Goal: Use online tool/utility: Utilize a website feature to perform a specific function

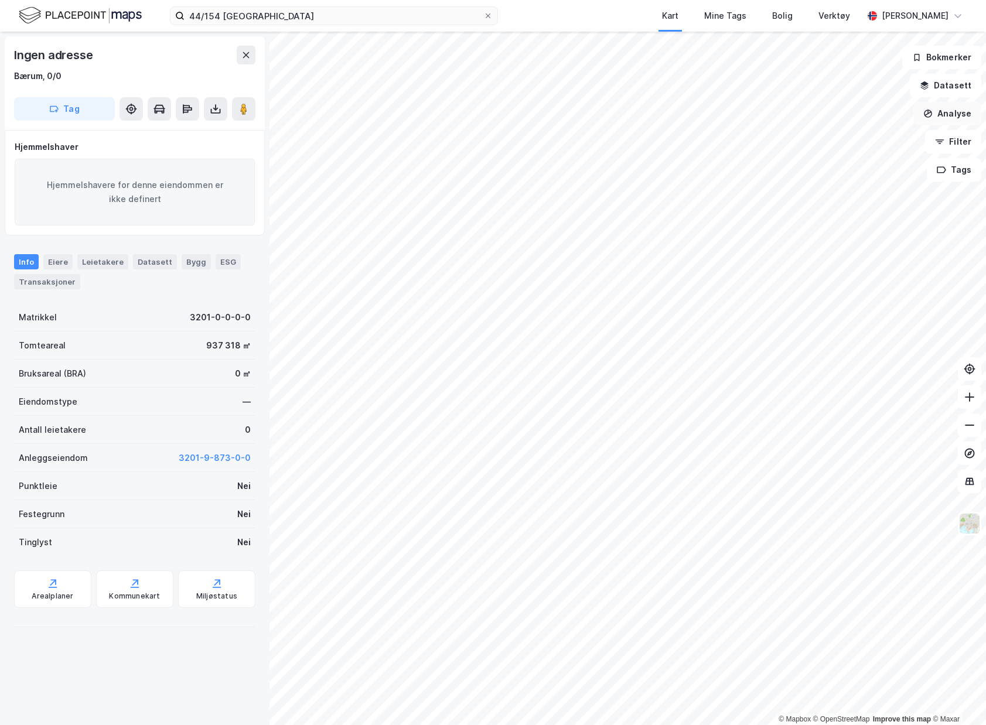
click at [965, 118] on button "Analyse" at bounding box center [947, 113] width 68 height 23
click at [849, 110] on div "Mål avstand" at bounding box center [845, 115] width 102 height 10
click at [592, 522] on div "13,2m" at bounding box center [596, 509] width 27 height 37
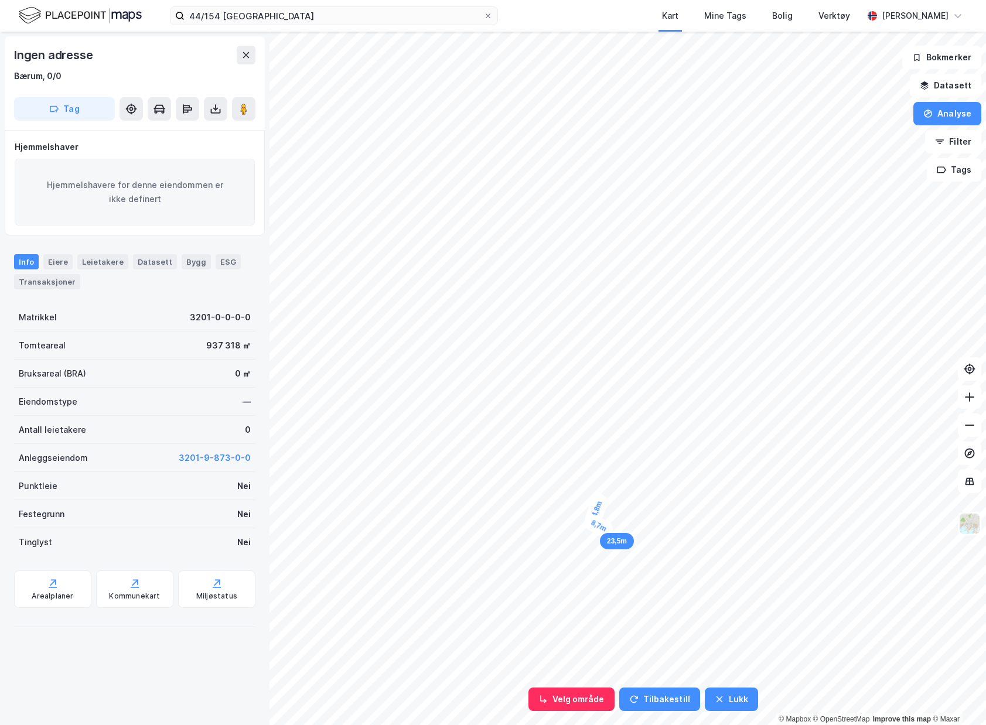
click at [606, 529] on div "8,7m" at bounding box center [599, 526] width 34 height 29
click at [623, 505] on div "16,4m" at bounding box center [613, 517] width 33 height 37
click at [600, 505] on div "12,8m" at bounding box center [611, 505] width 35 height 18
click at [657, 707] on button "Tilbakestill" at bounding box center [659, 699] width 81 height 23
click at [958, 119] on button "Analyse" at bounding box center [947, 113] width 68 height 23
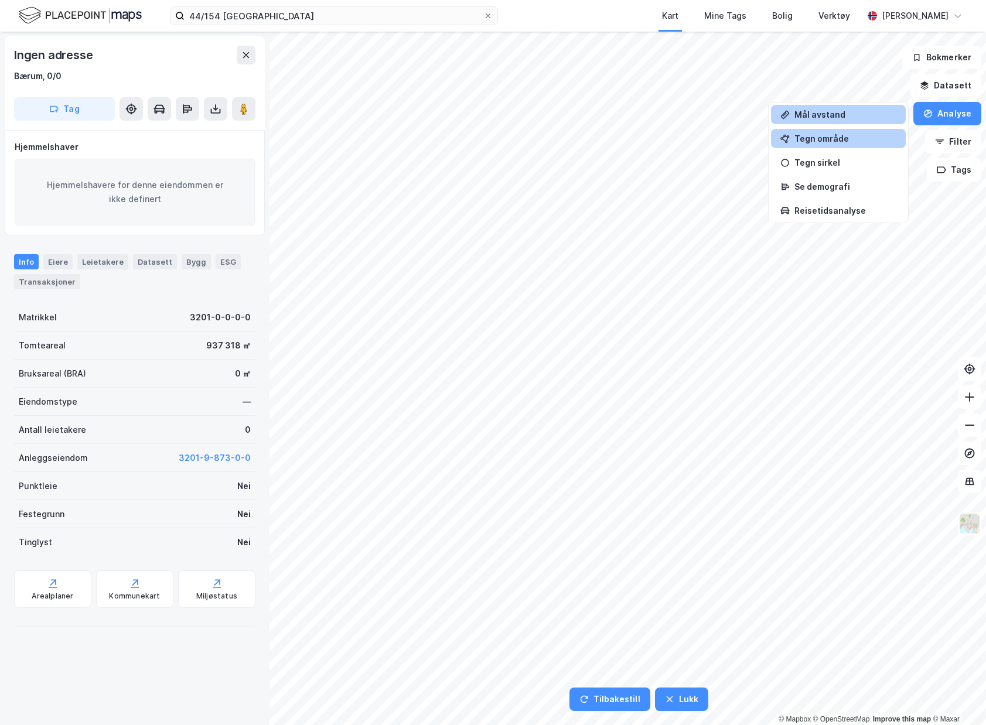
click at [869, 138] on div "Tegn område" at bounding box center [845, 139] width 102 height 10
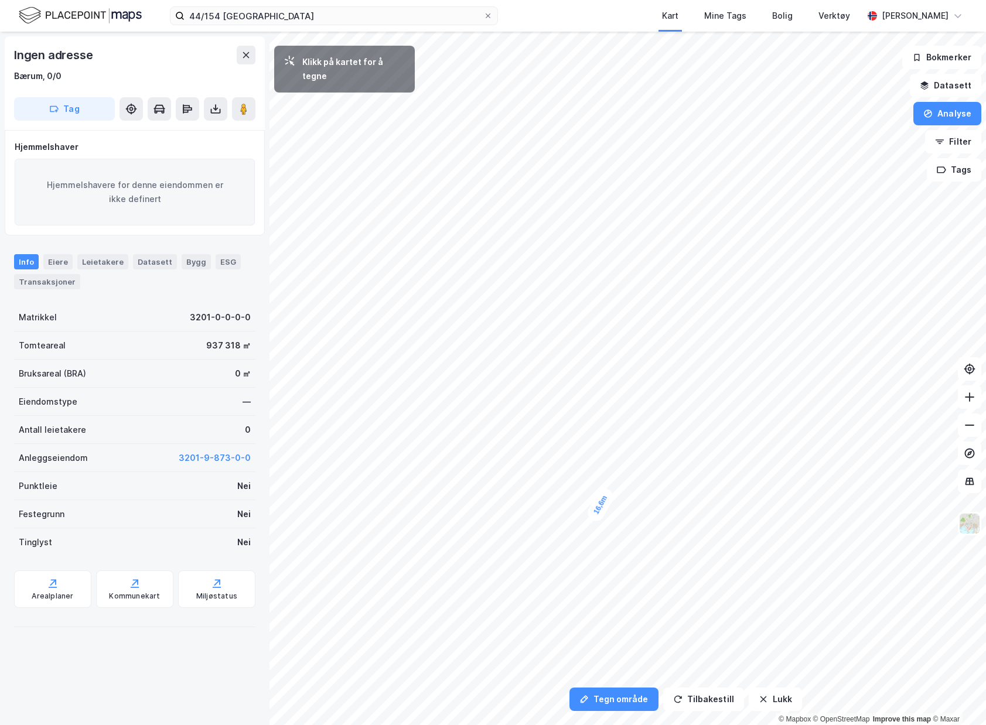
click at [593, 517] on div "16,6m" at bounding box center [600, 504] width 31 height 37
click at [608, 528] on div "10,6m" at bounding box center [600, 522] width 37 height 33
click at [626, 502] on div "12,5m" at bounding box center [616, 497] width 37 height 32
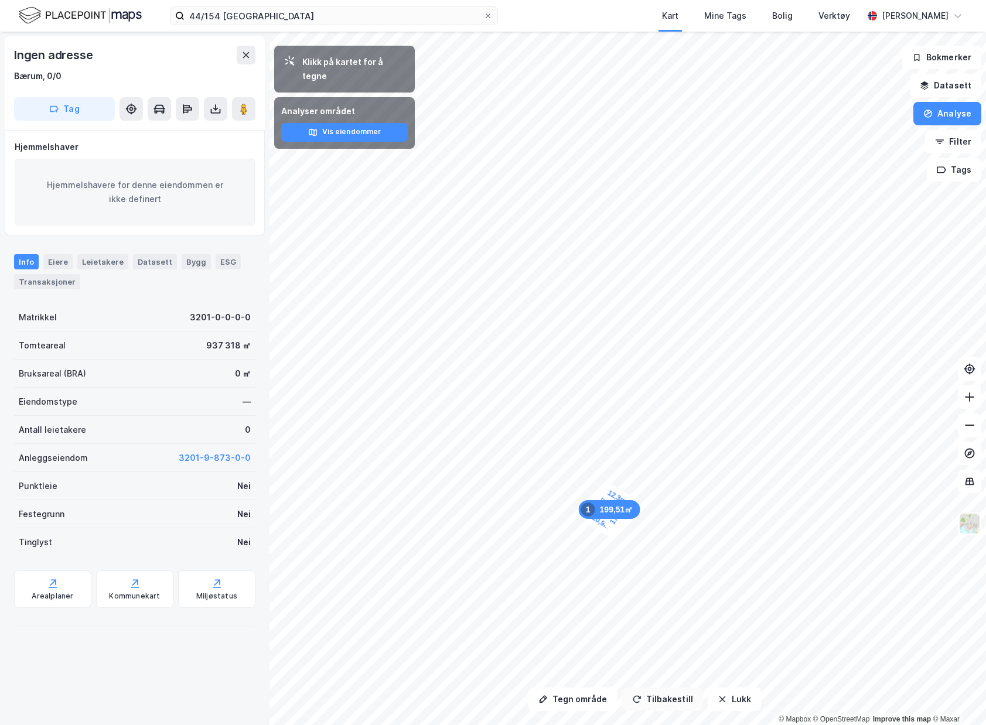
click at [651, 707] on button "Tilbakestill" at bounding box center [662, 699] width 81 height 23
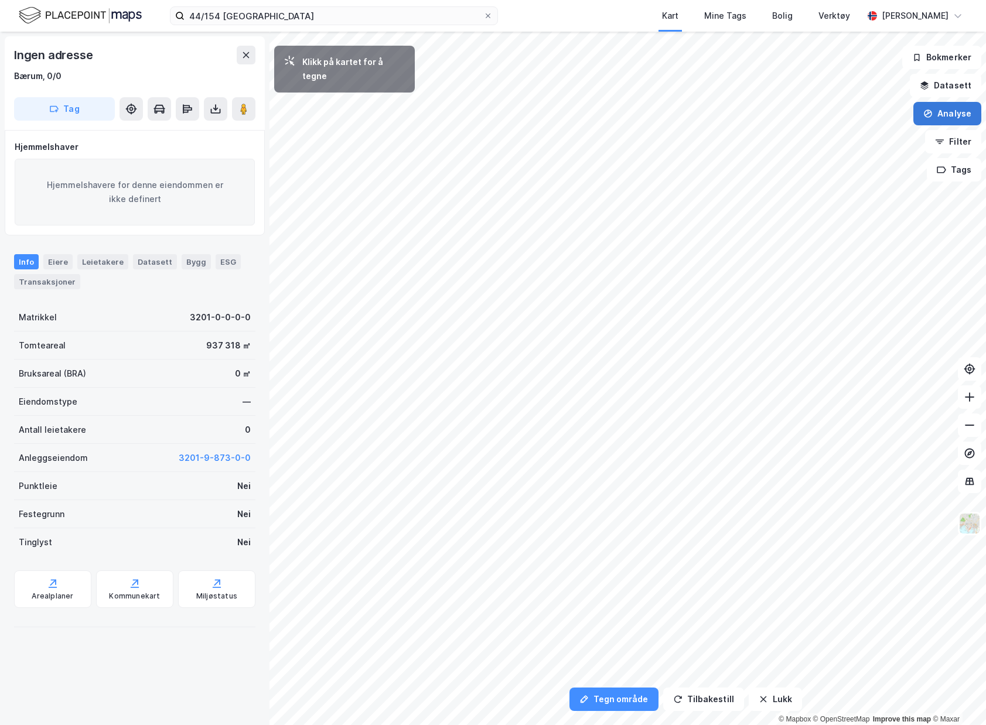
click at [965, 112] on button "Analyse" at bounding box center [947, 113] width 68 height 23
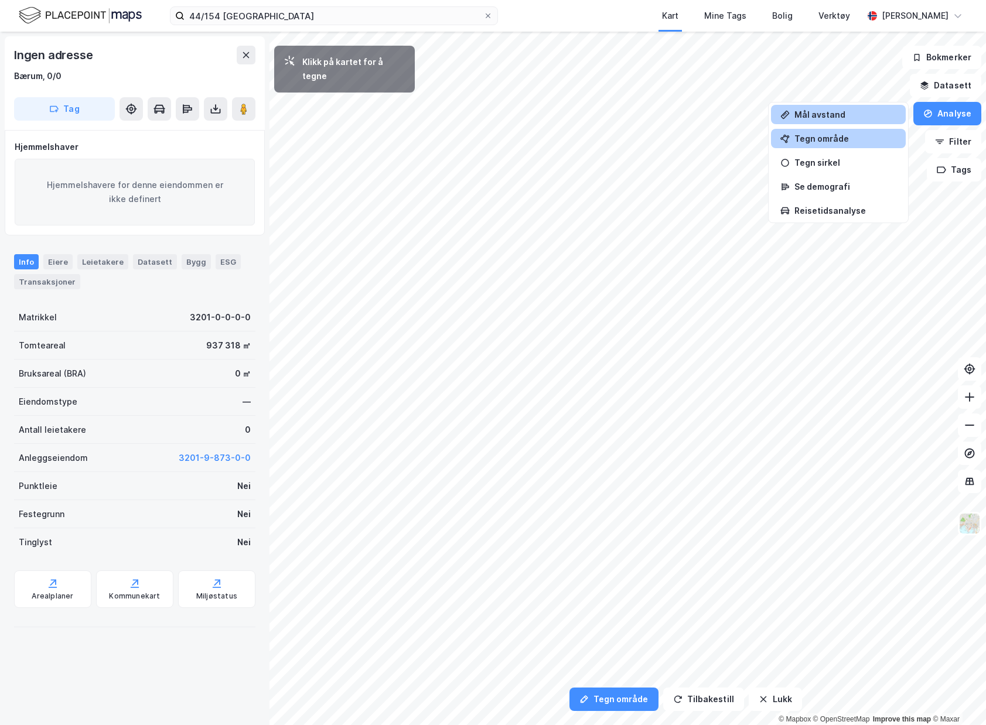
click at [846, 117] on div "Mål avstand" at bounding box center [845, 115] width 102 height 10
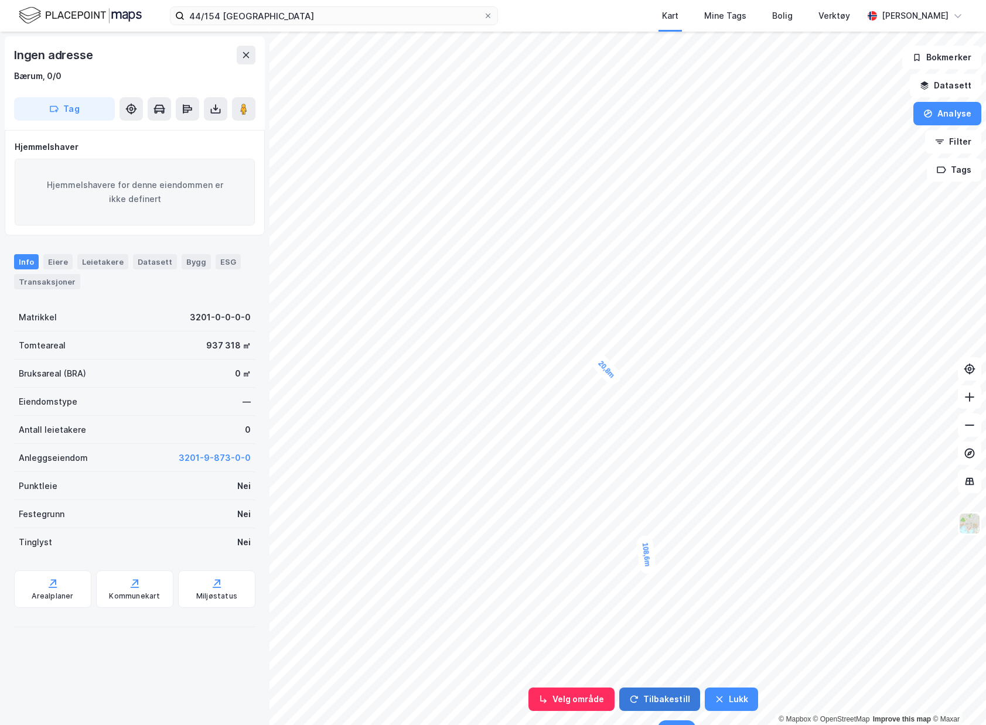
click at [667, 706] on button "Tilbakestill" at bounding box center [659, 699] width 81 height 23
click at [720, 700] on button "Lukk" at bounding box center [731, 699] width 53 height 23
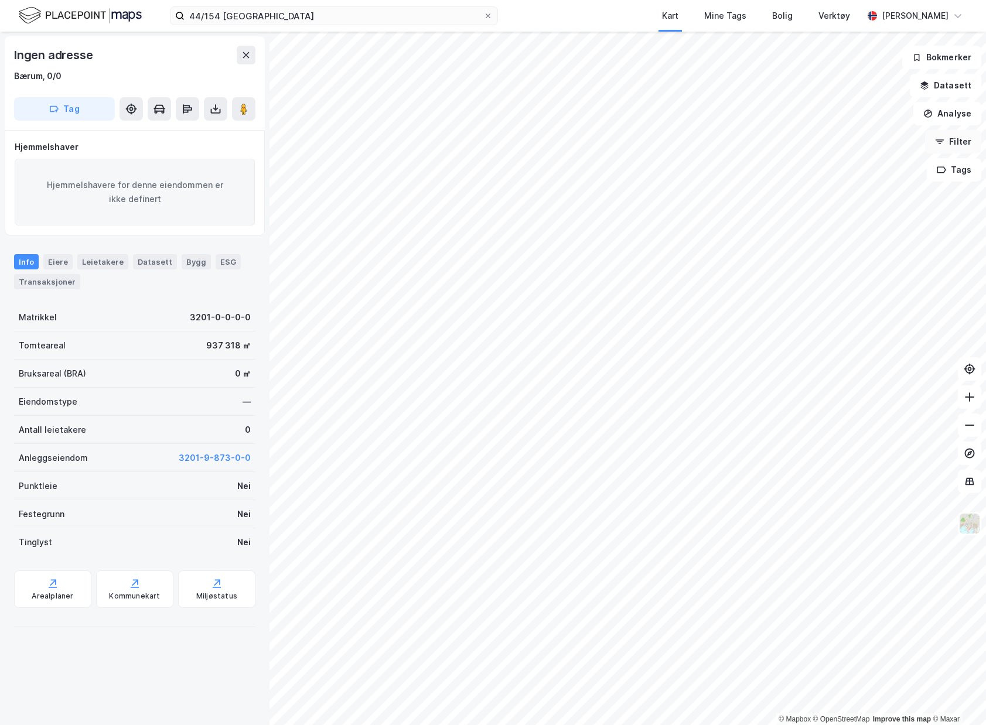
click at [960, 141] on button "Filter" at bounding box center [953, 141] width 56 height 23
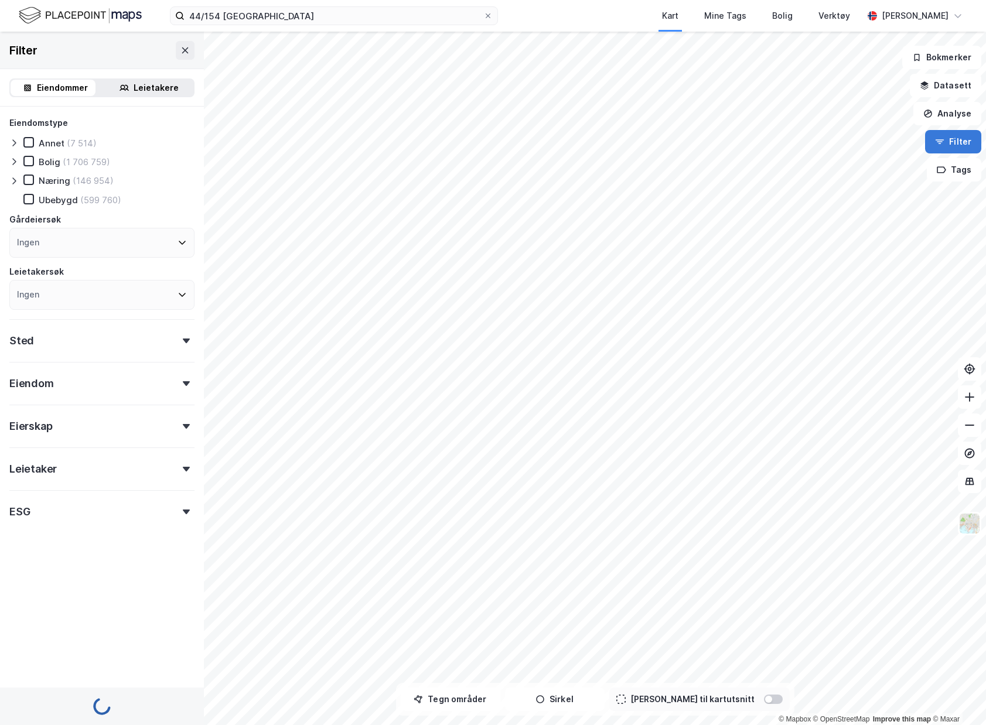
click at [960, 141] on button "Filter" at bounding box center [953, 141] width 56 height 23
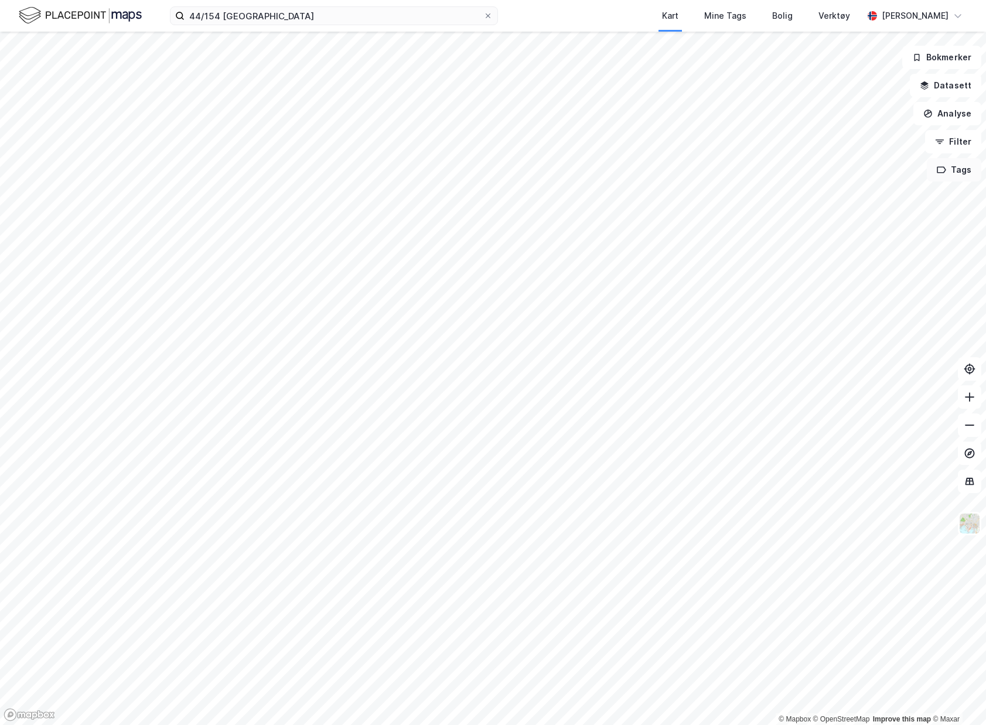
click at [960, 167] on button "Tags" at bounding box center [953, 169] width 54 height 23
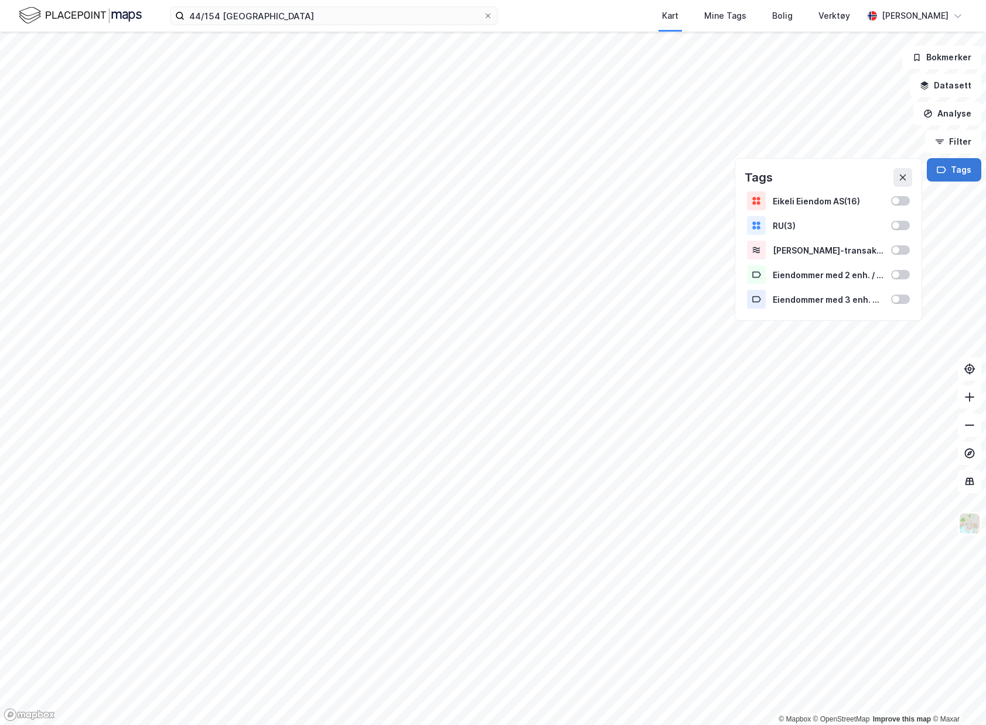
click at [960, 167] on button "Tags" at bounding box center [953, 169] width 54 height 23
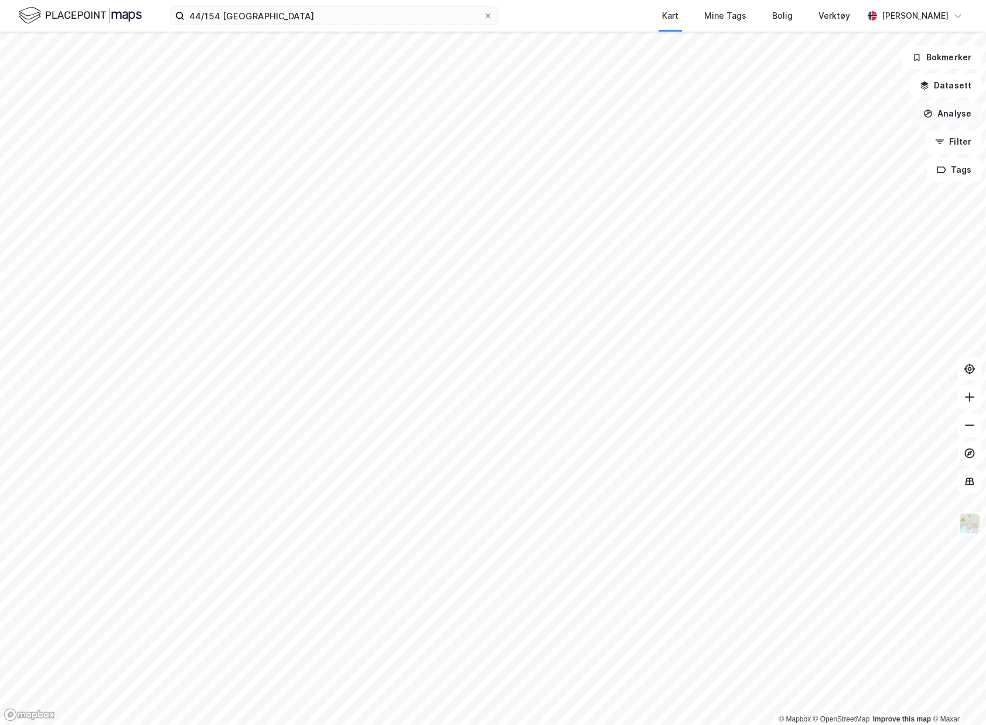
click at [960, 108] on button "Analyse" at bounding box center [947, 113] width 68 height 23
click at [832, 110] on div "Mål avstand" at bounding box center [845, 115] width 102 height 10
click at [950, 117] on button "Analyse" at bounding box center [947, 113] width 68 height 23
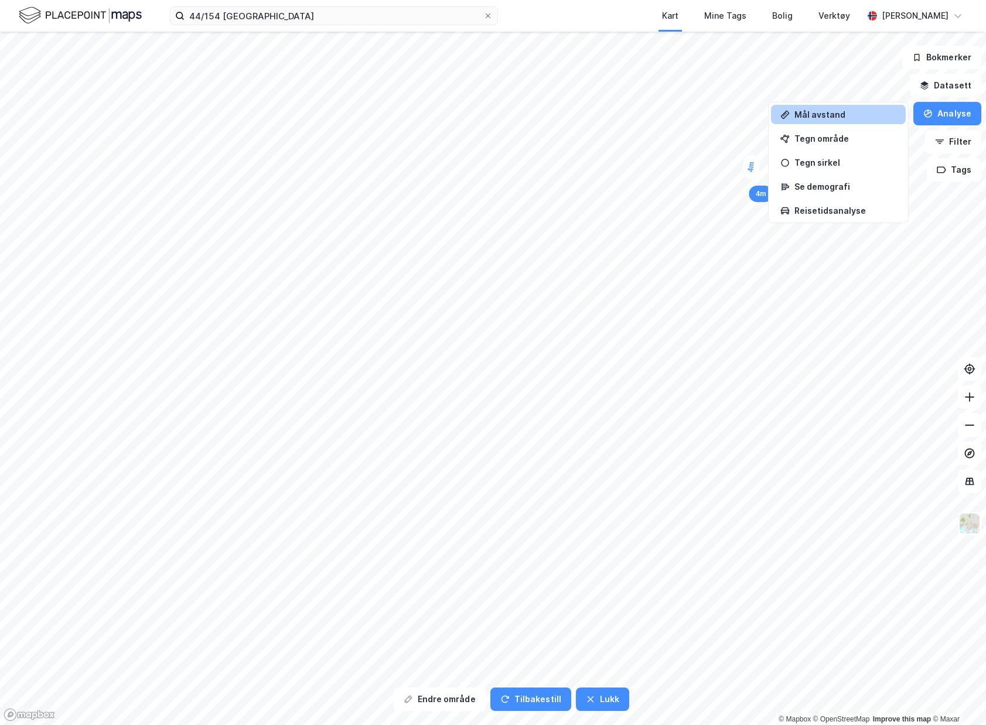
click at [830, 117] on div "Mål avstand" at bounding box center [845, 115] width 102 height 10
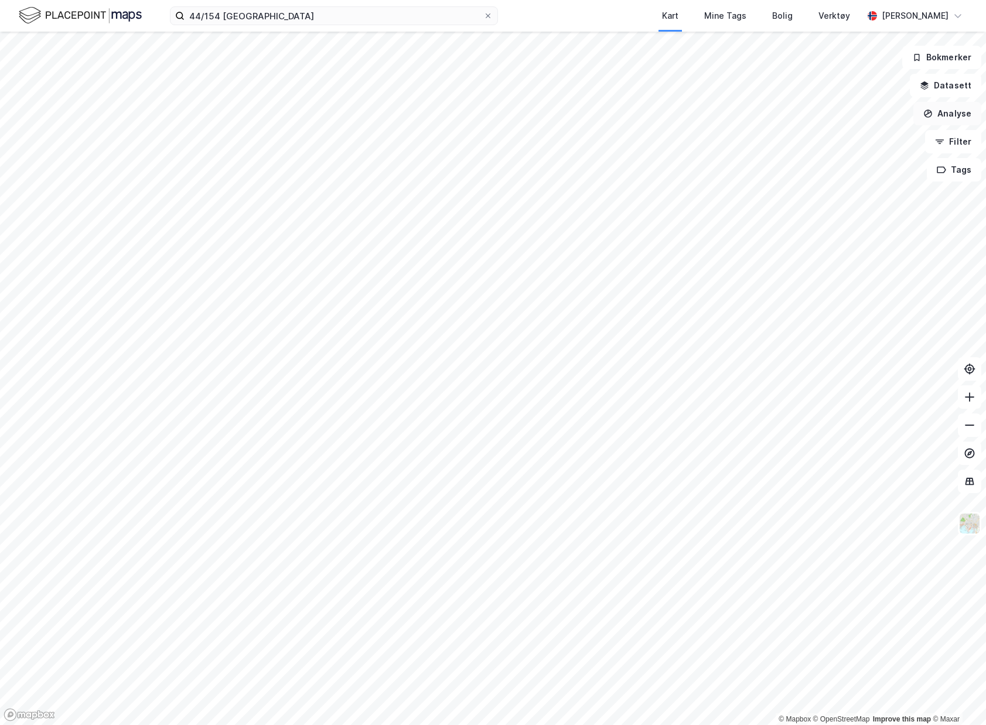
click at [955, 112] on button "Analyse" at bounding box center [947, 113] width 68 height 23
click at [840, 131] on div "Tegn område" at bounding box center [838, 138] width 135 height 19
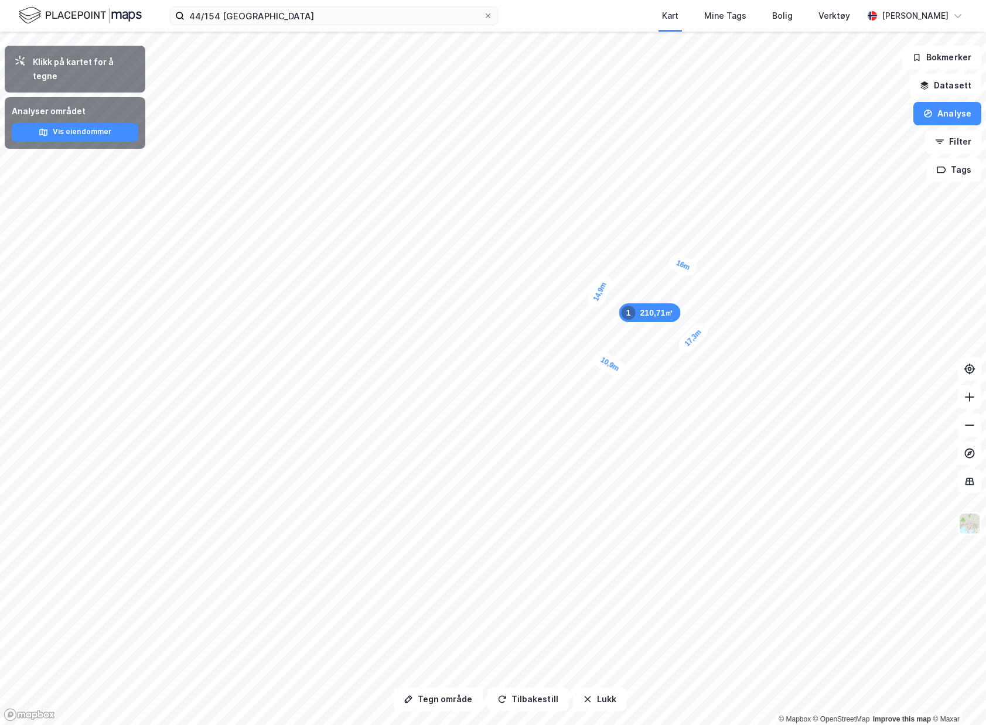
drag, startPoint x: 755, startPoint y: 251, endPoint x: 634, endPoint y: 308, distance: 134.4
click at [634, 308] on div "210,71㎡ 1" at bounding box center [649, 312] width 61 height 19
click at [956, 112] on button "Analyse" at bounding box center [947, 113] width 68 height 23
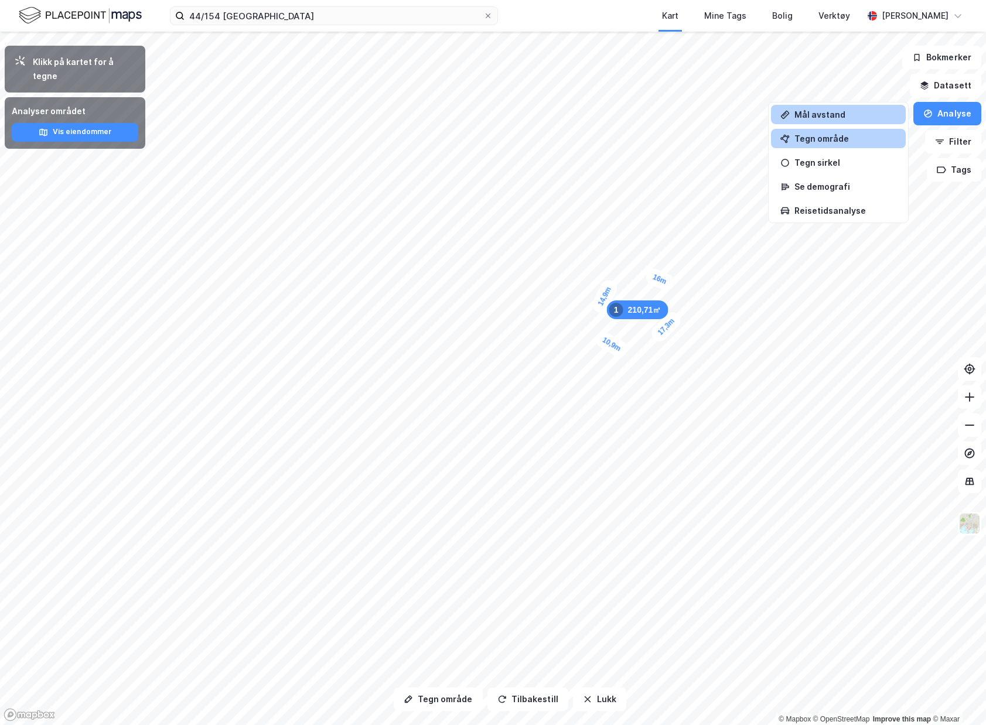
click at [836, 112] on div "Mål avstand" at bounding box center [845, 115] width 102 height 10
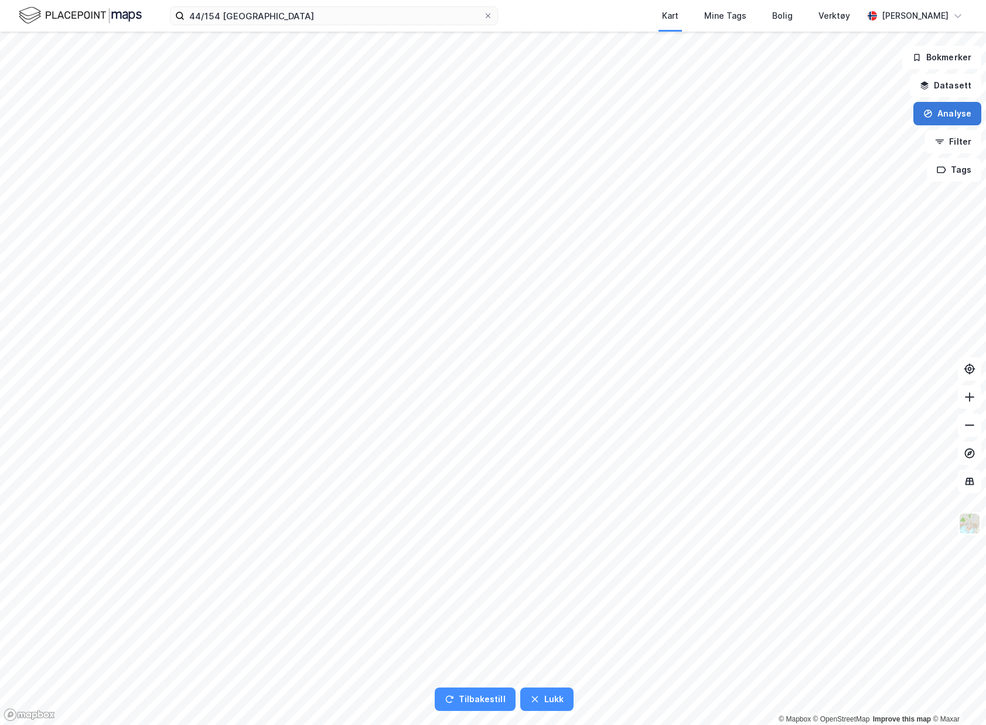
click at [958, 117] on button "Analyse" at bounding box center [947, 113] width 68 height 23
click at [847, 115] on div "Mål avstand" at bounding box center [845, 115] width 102 height 10
